Goal: Ask a question

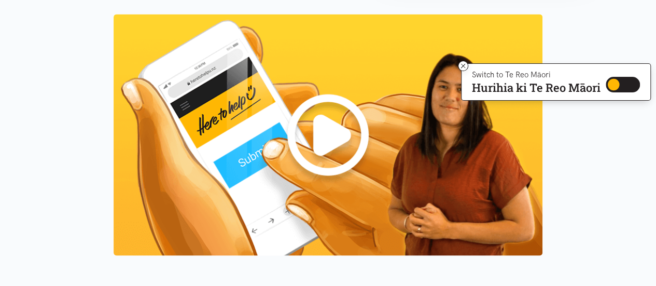
scroll to position [1141, 0]
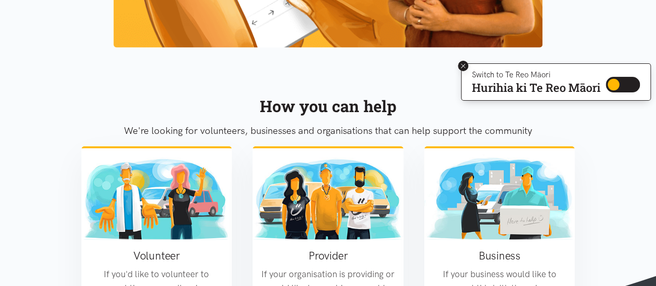
click at [461, 66] on icon at bounding box center [463, 66] width 8 height 8
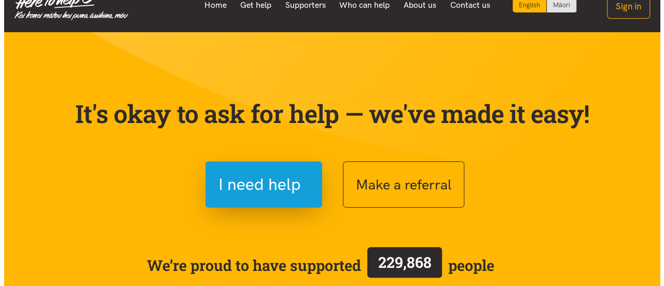
scroll to position [0, 0]
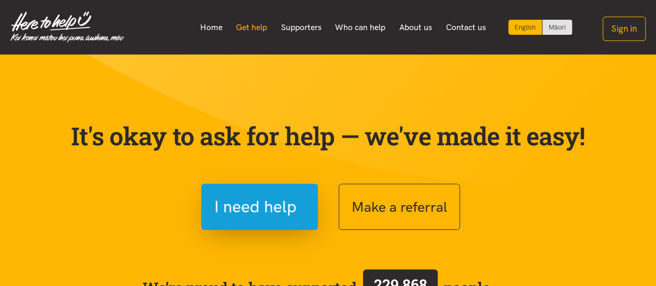
click at [263, 26] on link "Get help" at bounding box center [251, 28] width 45 height 22
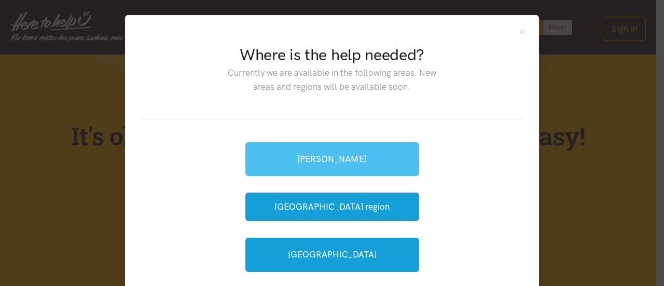
click at [284, 155] on link "[PERSON_NAME]" at bounding box center [332, 159] width 174 height 34
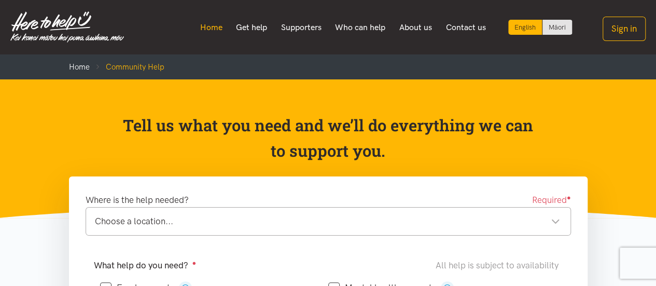
click at [207, 32] on link "Home" at bounding box center [211, 28] width 36 height 22
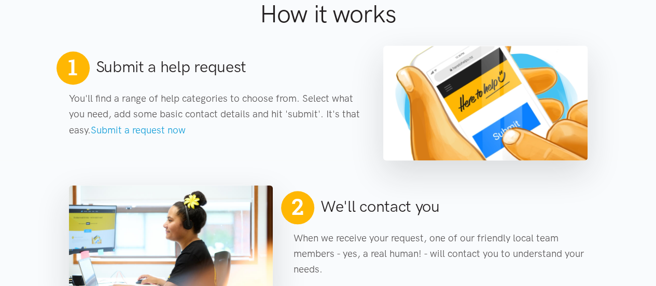
scroll to position [467, 0]
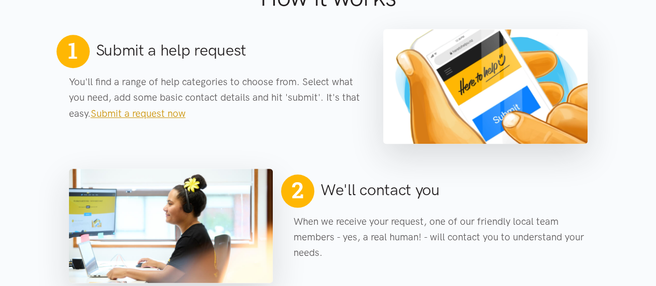
click at [113, 111] on link "Submit a request now" at bounding box center [138, 113] width 95 height 12
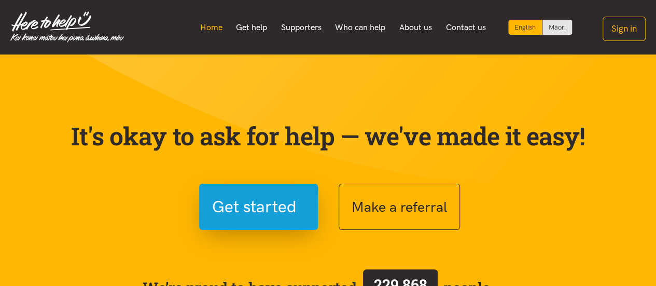
click at [214, 23] on link "Home" at bounding box center [211, 28] width 36 height 22
